Goal: Find specific page/section: Find specific page/section

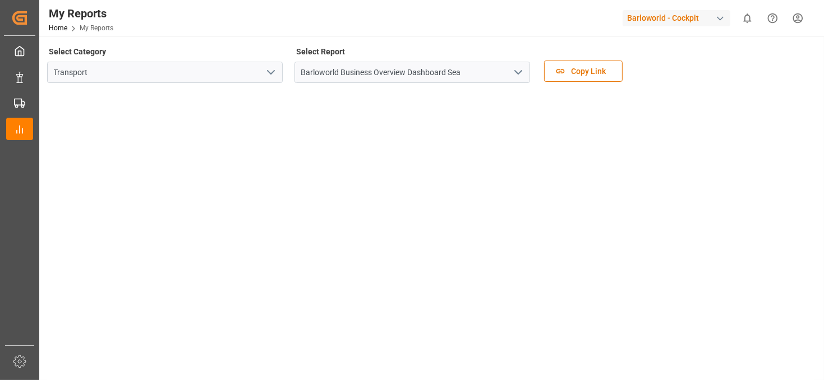
click at [520, 70] on icon "open menu" at bounding box center [518, 72] width 13 height 13
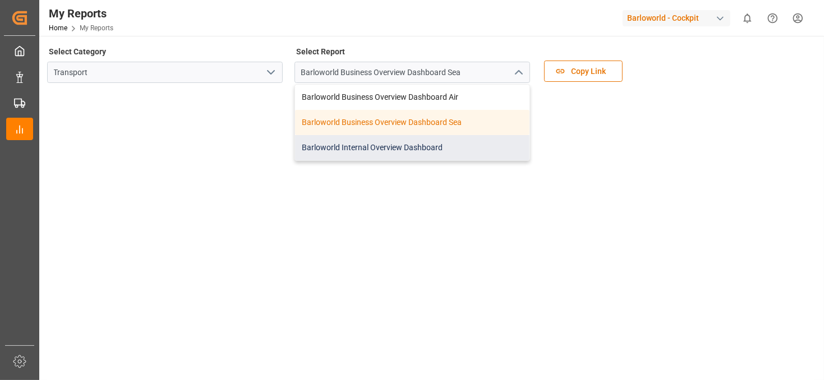
click at [406, 151] on div "Barloworld Internal Overview Dashboard" at bounding box center [412, 147] width 235 height 25
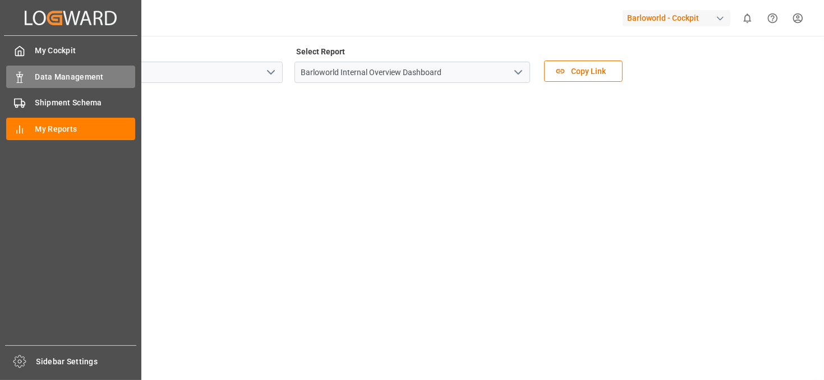
click at [43, 85] on div "Data Management Data Management" at bounding box center [70, 77] width 129 height 22
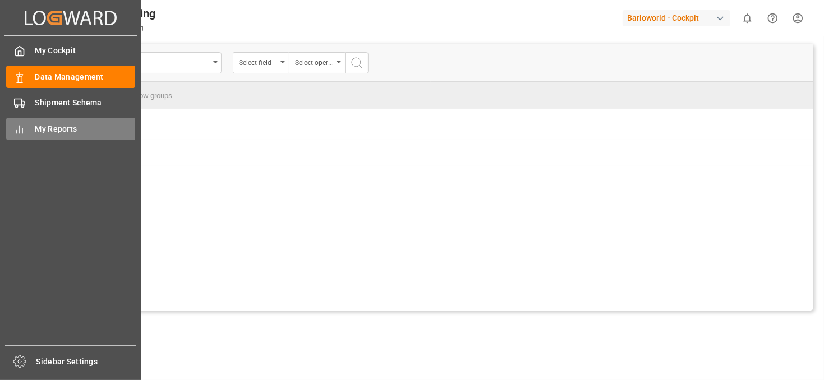
click at [33, 128] on div "My Reports My Reports" at bounding box center [70, 129] width 129 height 22
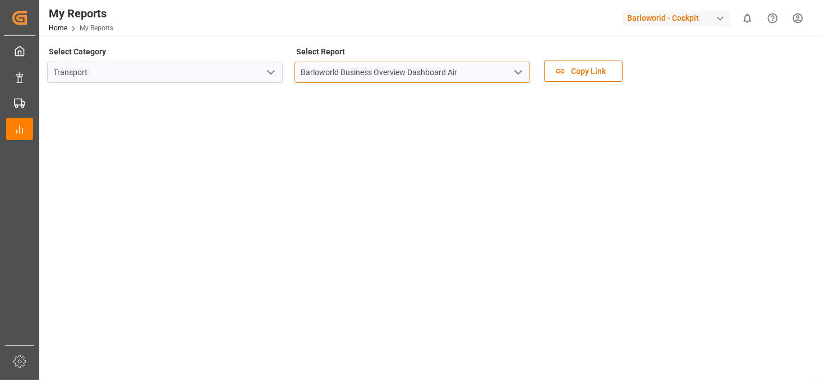
click at [466, 74] on input "Barloworld Business Overview Dashboard Air" at bounding box center [413, 72] width 236 height 21
click at [517, 72] on icon "open menu" at bounding box center [518, 72] width 13 height 13
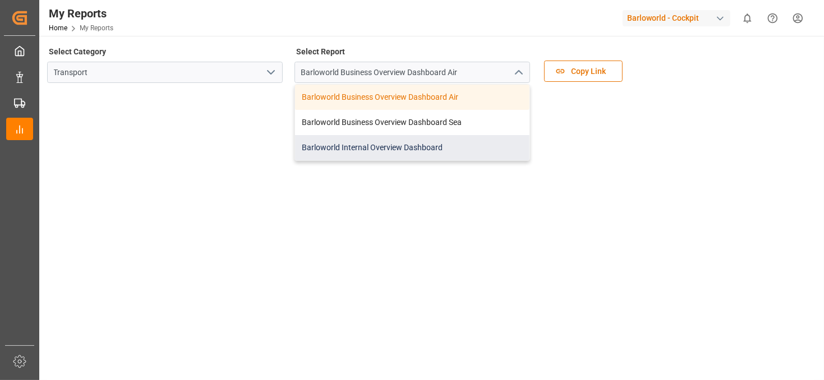
click at [388, 141] on div "Barloworld Internal Overview Dashboard" at bounding box center [412, 147] width 235 height 25
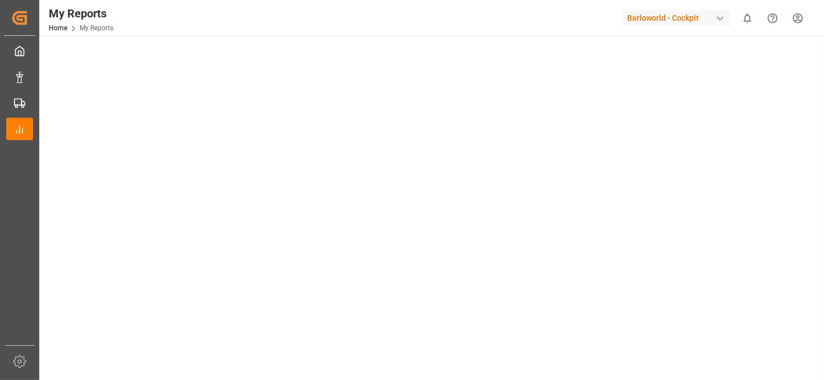
scroll to position [56, 0]
